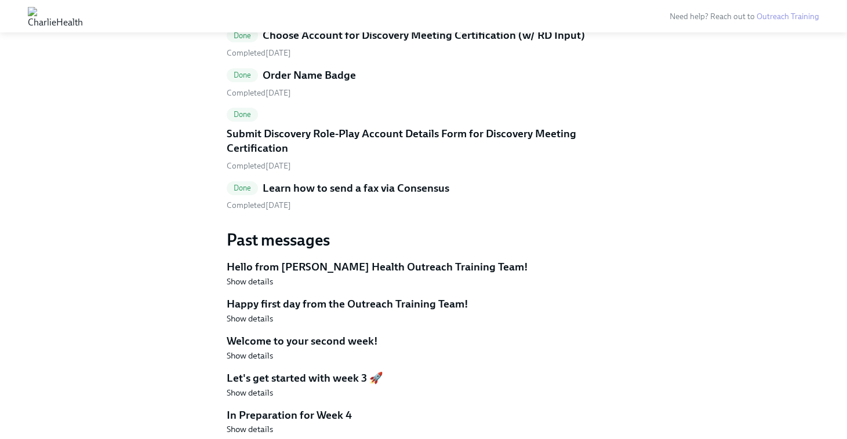
scroll to position [1857, 0]
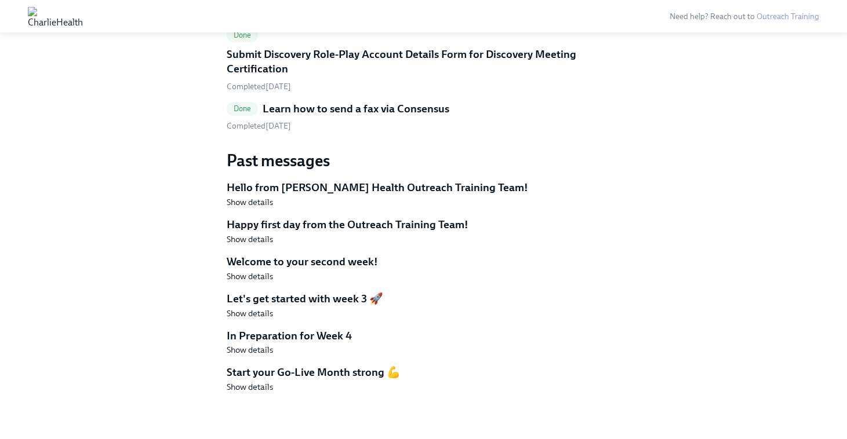
click at [300, 373] on h5 "Start your Go-Live Month strong 💪" at bounding box center [424, 372] width 394 height 15
click at [261, 390] on span "Show details" at bounding box center [250, 388] width 46 height 12
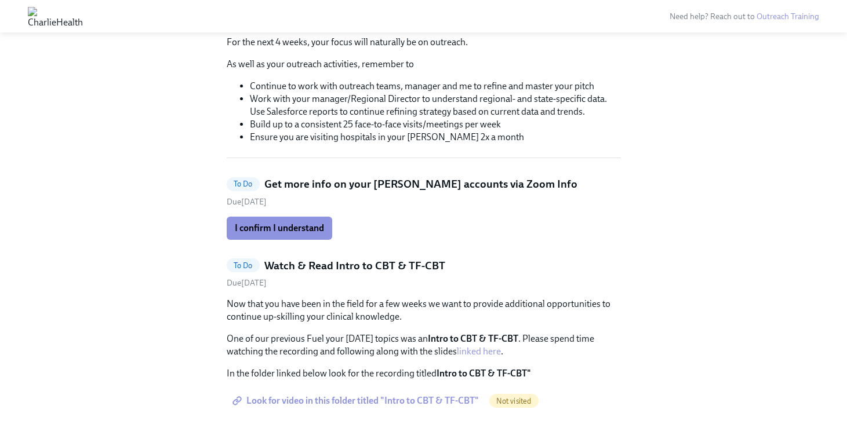
scroll to position [145, 0]
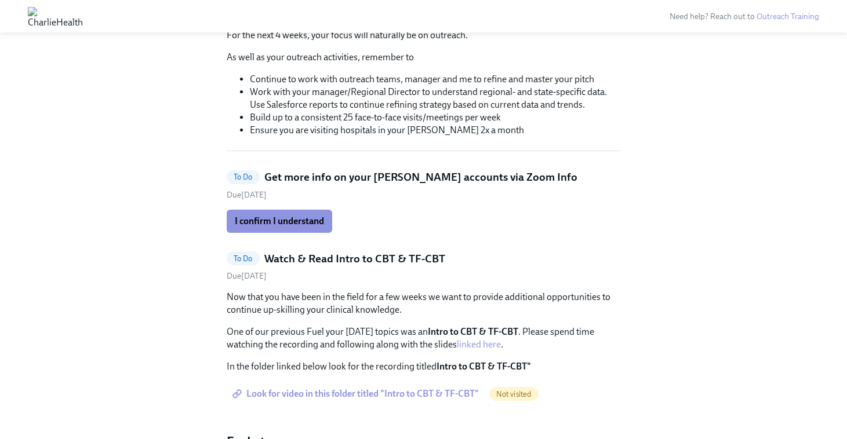
click at [388, 179] on h5 "Get more info on your [PERSON_NAME] accounts via Zoom Info" at bounding box center [420, 177] width 313 height 15
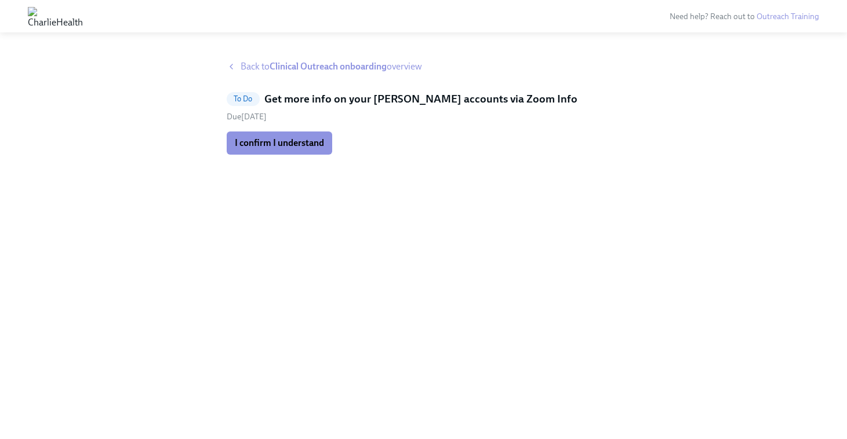
click at [370, 99] on h5 "Get more info on your [PERSON_NAME] accounts via Zoom Info" at bounding box center [420, 99] width 313 height 15
click at [342, 66] on strong "Clinical Outreach onboarding" at bounding box center [328, 66] width 117 height 11
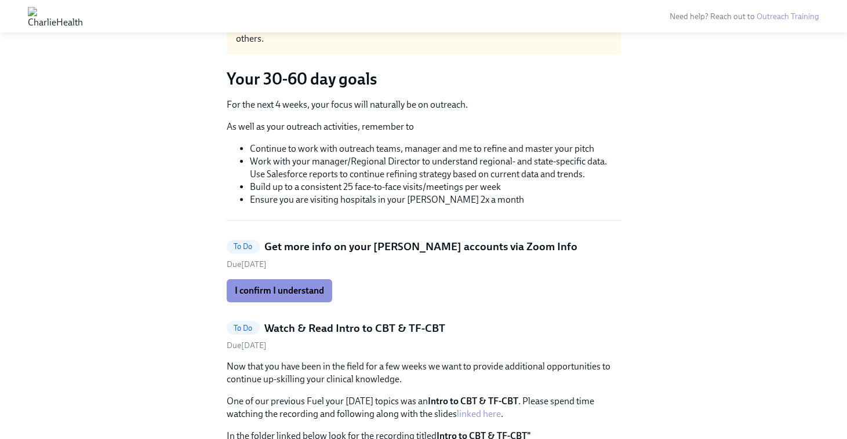
scroll to position [76, 0]
click at [284, 292] on span "I confirm I understand" at bounding box center [279, 291] width 89 height 12
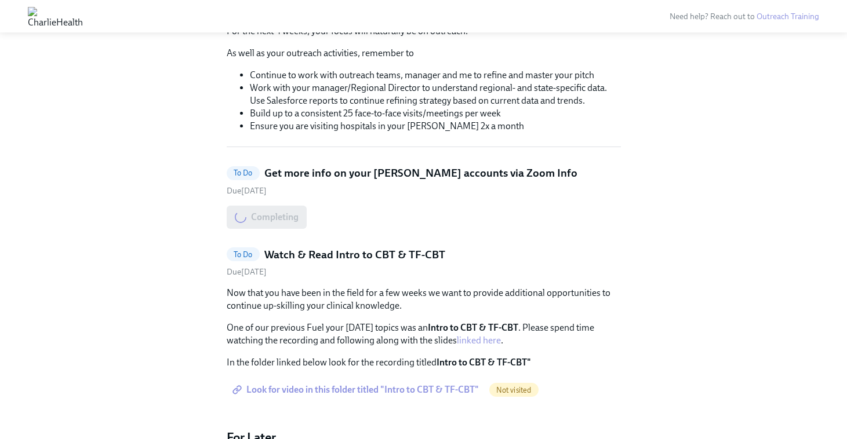
scroll to position [157, 0]
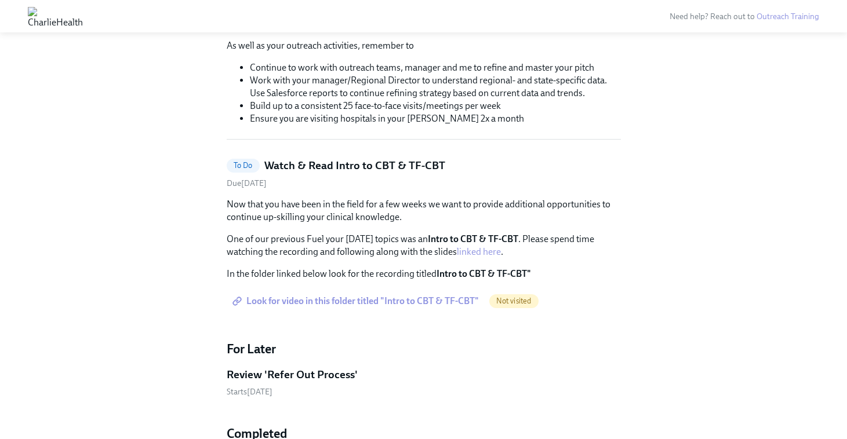
click at [479, 249] on link "linked here" at bounding box center [479, 251] width 44 height 11
click at [325, 296] on span "Look for video in this folder titled "Intro to CBT & TF-CBT"" at bounding box center [357, 302] width 244 height 12
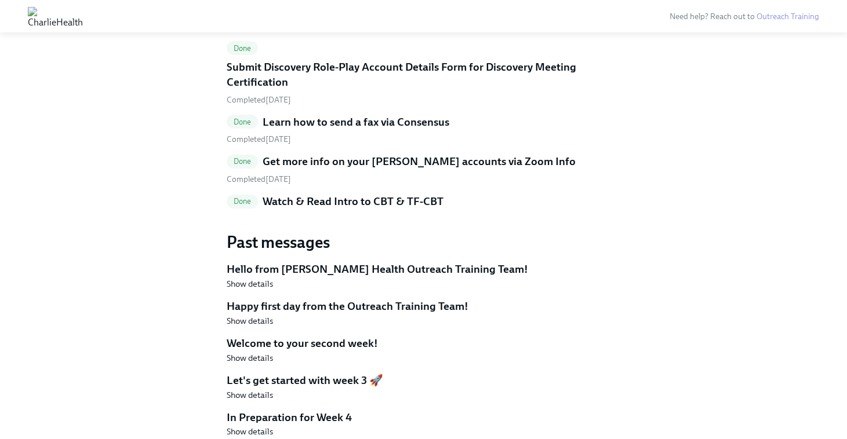
scroll to position [1548, 0]
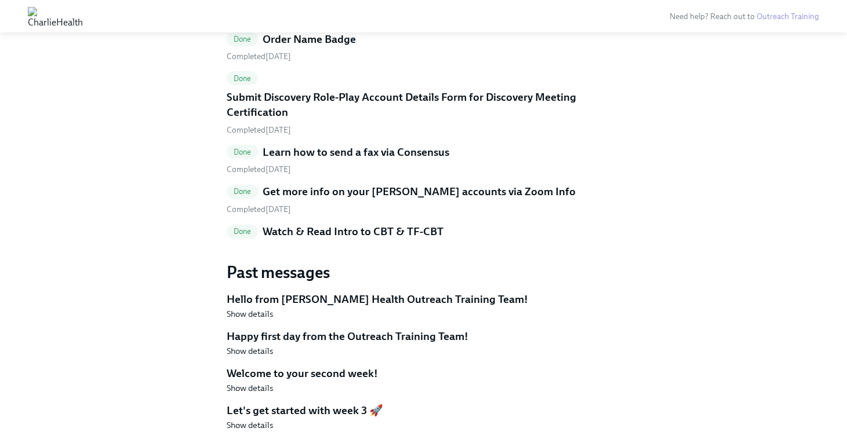
click at [391, 232] on h5 "Watch & Read Intro to CBT & TF-CBT" at bounding box center [353, 231] width 181 height 15
